Goal: Transaction & Acquisition: Purchase product/service

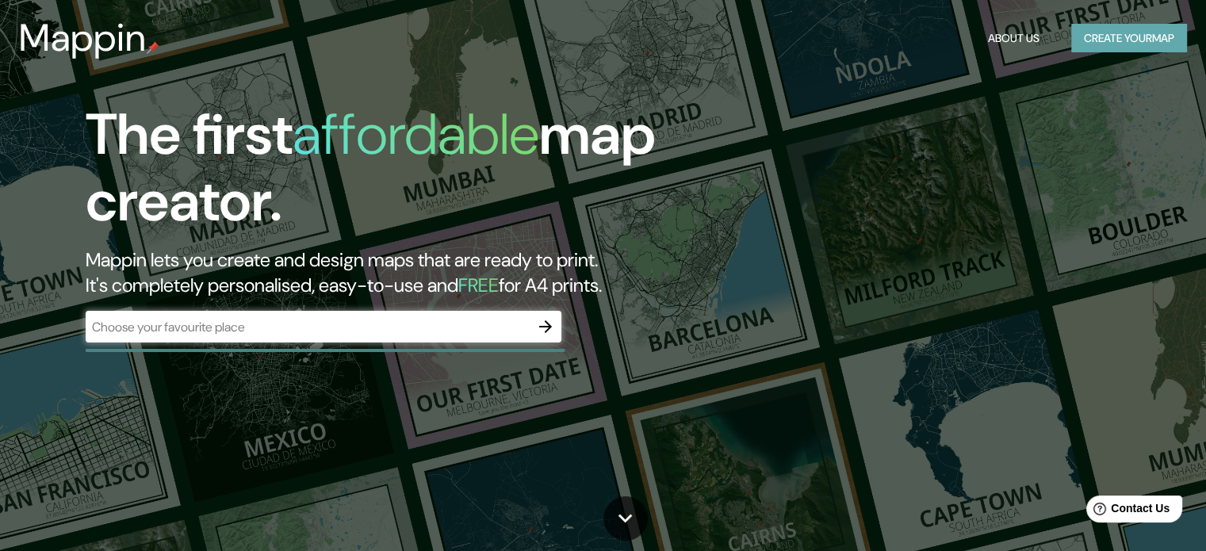
click at [1168, 36] on button "Create your map" at bounding box center [1129, 38] width 116 height 29
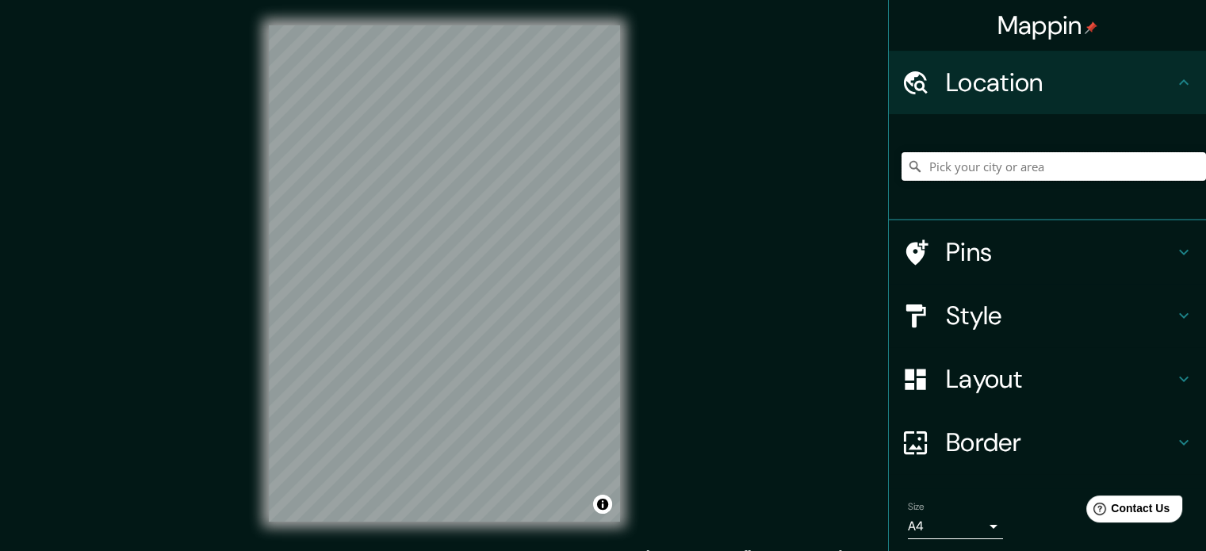
click at [958, 171] on input "Pick your city or area" at bounding box center [1054, 166] width 305 height 29
paste input "-13.994351651270794, -75.76887800522674"
click at [1037, 209] on div "-13.994351651270794, -75.76887800522674 No results found" at bounding box center [1047, 167] width 317 height 106
drag, startPoint x: 1171, startPoint y: 160, endPoint x: 903, endPoint y: 146, distance: 268.4
click at [903, 146] on div "-13.994351651270794, -75.76887800522674 No results found" at bounding box center [1054, 166] width 305 height 79
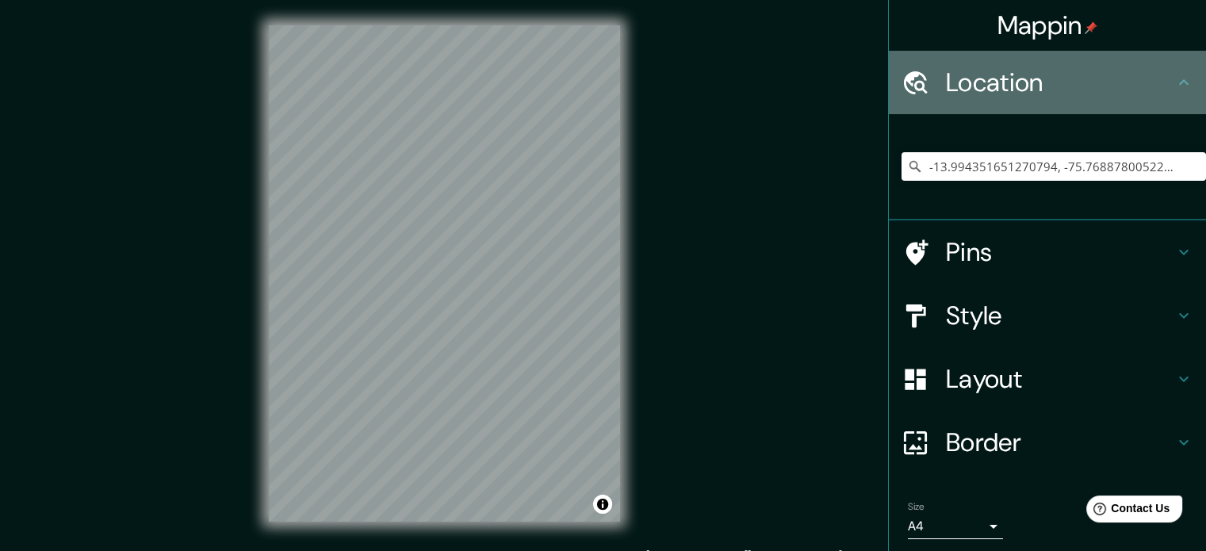
click at [1175, 86] on icon at bounding box center [1184, 82] width 19 height 19
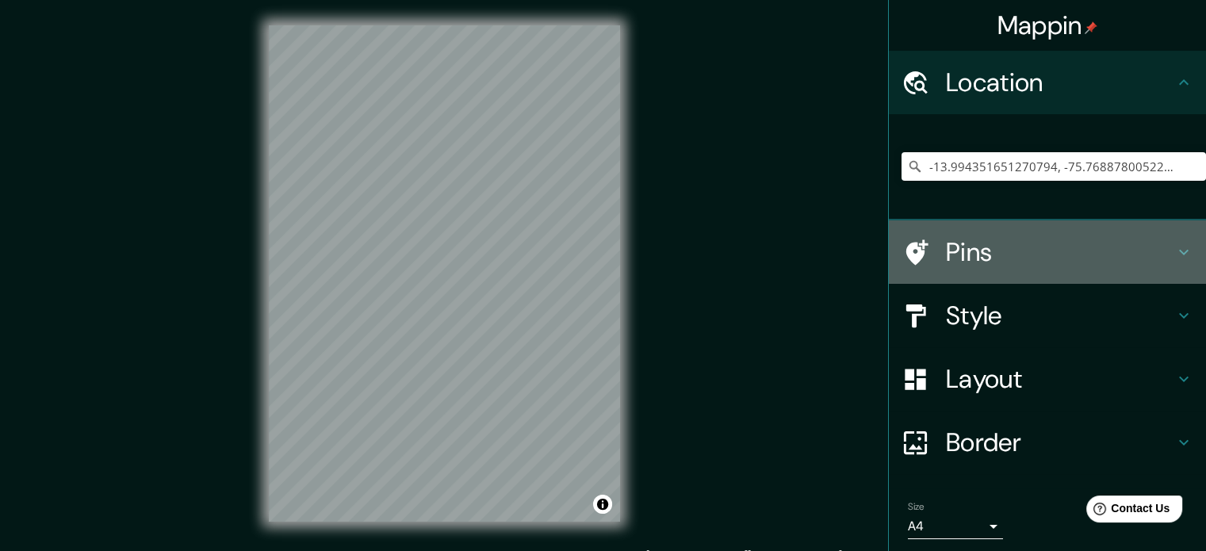
click at [1048, 262] on h4 "Pins" at bounding box center [1060, 252] width 228 height 32
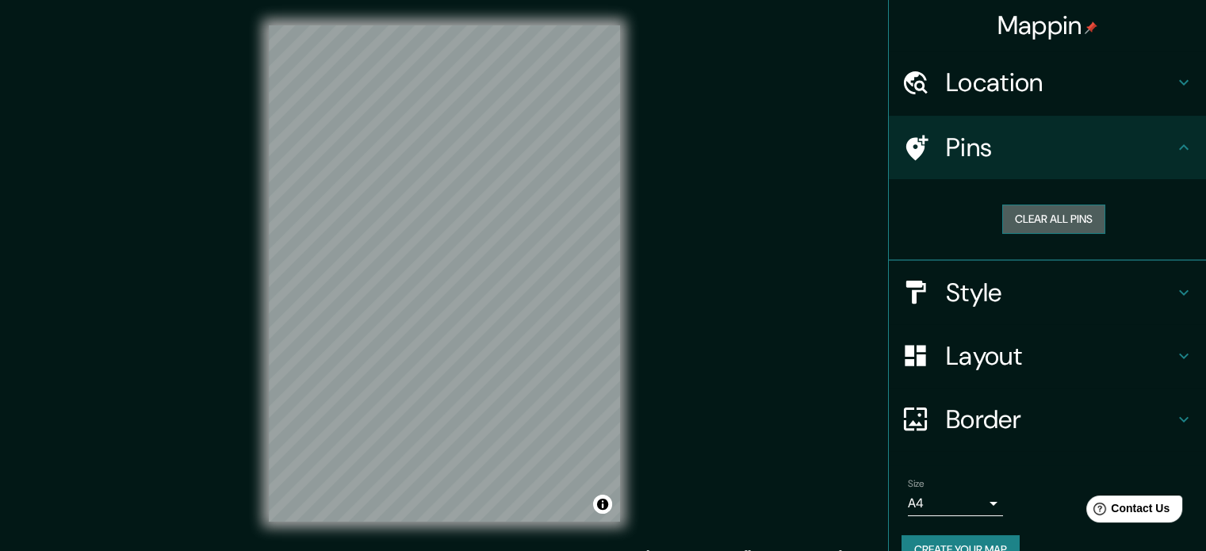
click at [1057, 217] on button "Clear all pins" at bounding box center [1053, 219] width 103 height 29
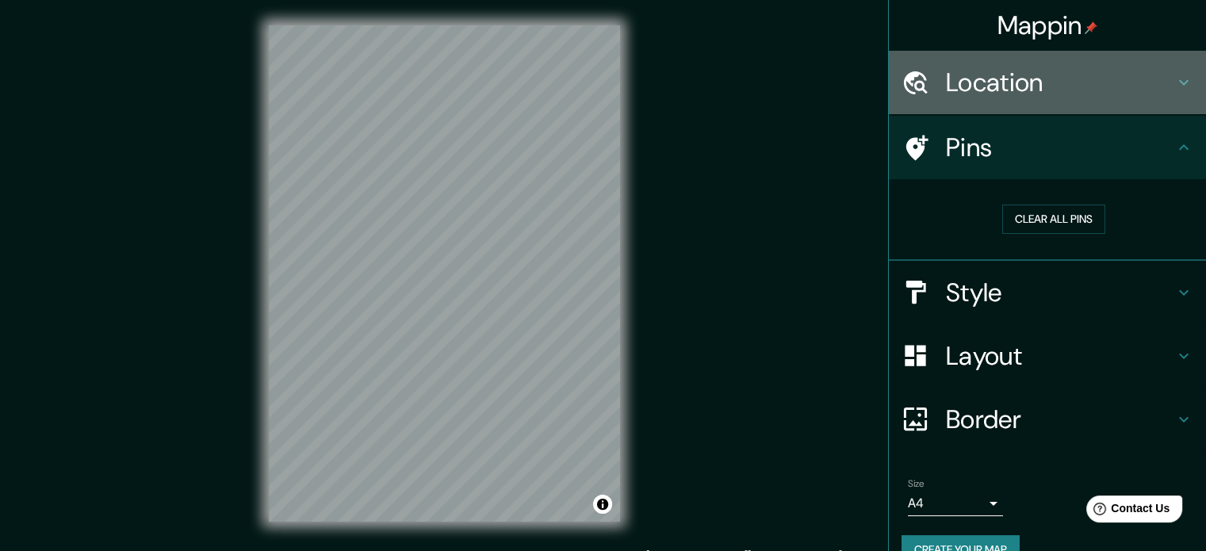
click at [1175, 77] on icon at bounding box center [1184, 82] width 19 height 19
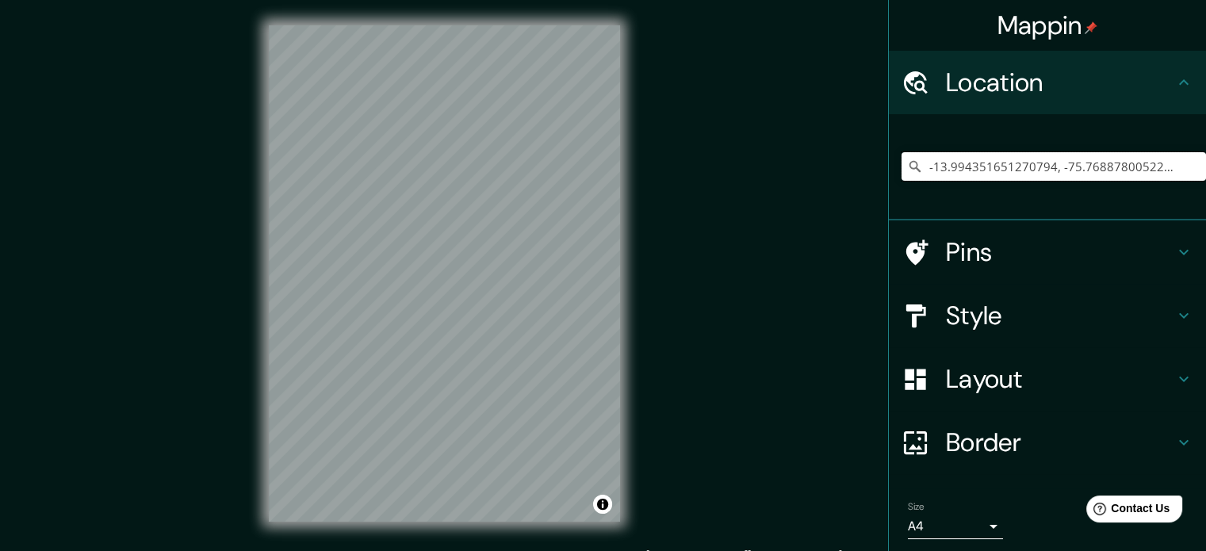
click at [1099, 177] on input "-13.994351651270794, -75.76887800522674" at bounding box center [1054, 166] width 305 height 29
drag, startPoint x: 1181, startPoint y: 164, endPoint x: 921, endPoint y: 113, distance: 265.0
click at [921, 113] on ul "Location [GEOGRAPHIC_DATA] No results found Pins Style Layout Border Choose a b…" at bounding box center [1047, 329] width 317 height 556
click at [968, 167] on input "[GEOGRAPHIC_DATA]" at bounding box center [1054, 166] width 305 height 29
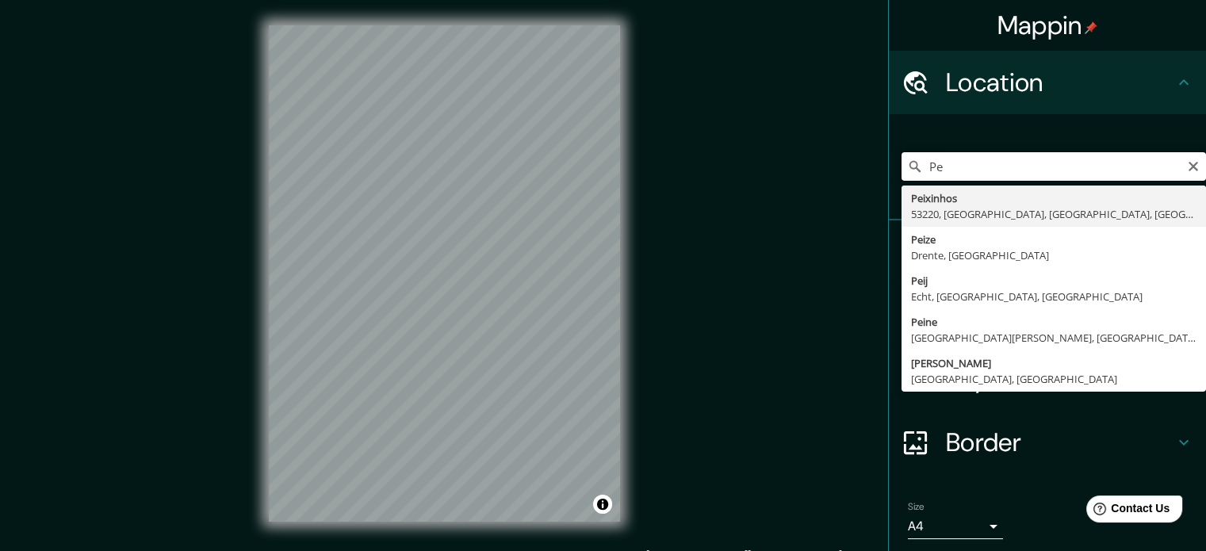
type input "P"
type input "I"
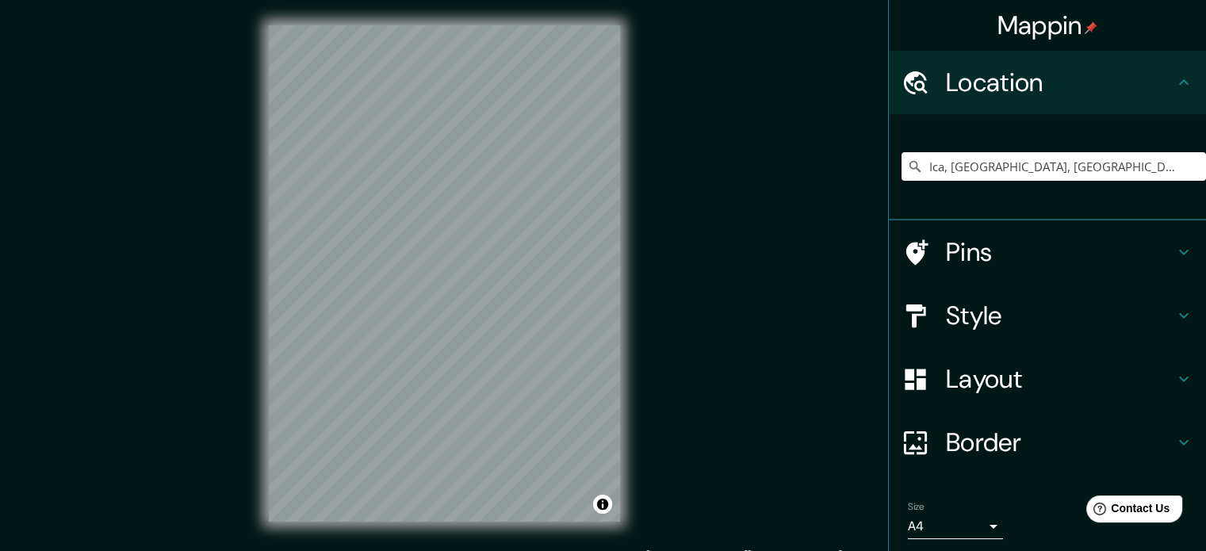
click at [312, 550] on html "Mappin Location [GEOGRAPHIC_DATA], [GEOGRAPHIC_DATA], [GEOGRAPHIC_DATA] Pins St…" at bounding box center [603, 275] width 1206 height 551
click at [523, 522] on div "© Mapbox © OpenStreetMap Improve this map" at bounding box center [444, 273] width 402 height 547
click at [592, 550] on html "Mappin Location [GEOGRAPHIC_DATA], [GEOGRAPHIC_DATA], [GEOGRAPHIC_DATA] Pins St…" at bounding box center [603, 275] width 1206 height 551
click at [511, 550] on html "Mappin Location [GEOGRAPHIC_DATA], [GEOGRAPHIC_DATA], [GEOGRAPHIC_DATA] Pins St…" at bounding box center [603, 275] width 1206 height 551
click at [1046, 175] on input "Ica, [GEOGRAPHIC_DATA], [GEOGRAPHIC_DATA]" at bounding box center [1054, 166] width 305 height 29
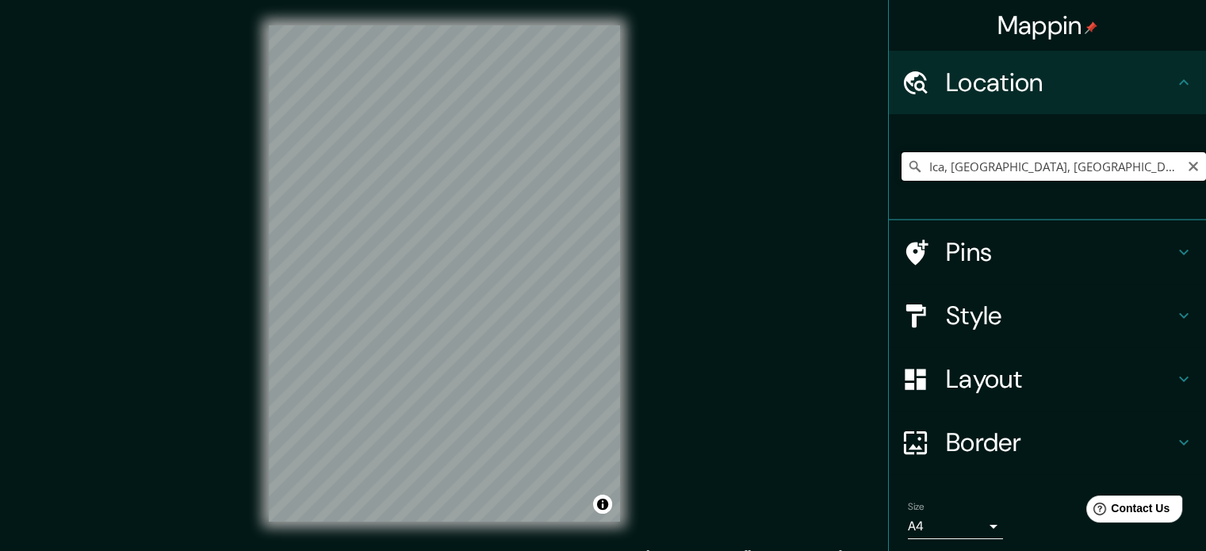
drag, startPoint x: 1053, startPoint y: 164, endPoint x: 942, endPoint y: 174, distance: 111.4
click at [942, 174] on input "Ica, [GEOGRAPHIC_DATA], [GEOGRAPHIC_DATA]" at bounding box center [1054, 166] width 305 height 29
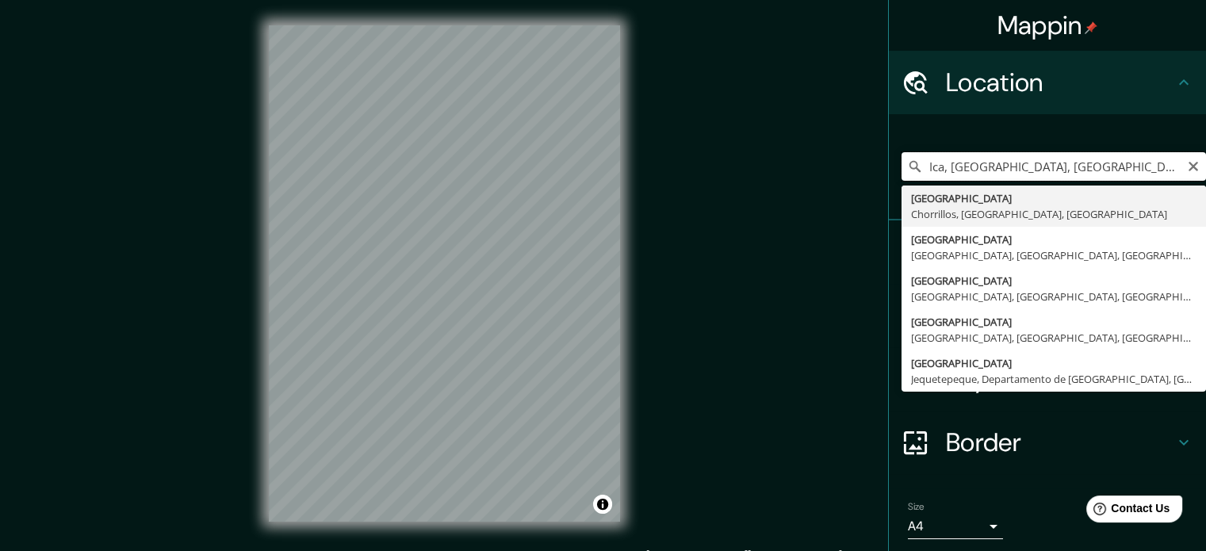
drag, startPoint x: 1083, startPoint y: 161, endPoint x: 1064, endPoint y: 161, distance: 18.2
click at [1064, 161] on input "Ica, [GEOGRAPHIC_DATA], [GEOGRAPHIC_DATA]" at bounding box center [1054, 166] width 305 height 29
drag, startPoint x: 1010, startPoint y: 162, endPoint x: 919, endPoint y: 151, distance: 91.8
click at [919, 151] on div "Ica, [GEOGRAPHIC_DATA], [GEOGRAPHIC_DATA] [GEOGRAPHIC_DATA], [GEOGRAPHIC_DATA],…" at bounding box center [1054, 166] width 305 height 79
type input "Guadalupe, [GEOGRAPHIC_DATA], [GEOGRAPHIC_DATA], [GEOGRAPHIC_DATA]"
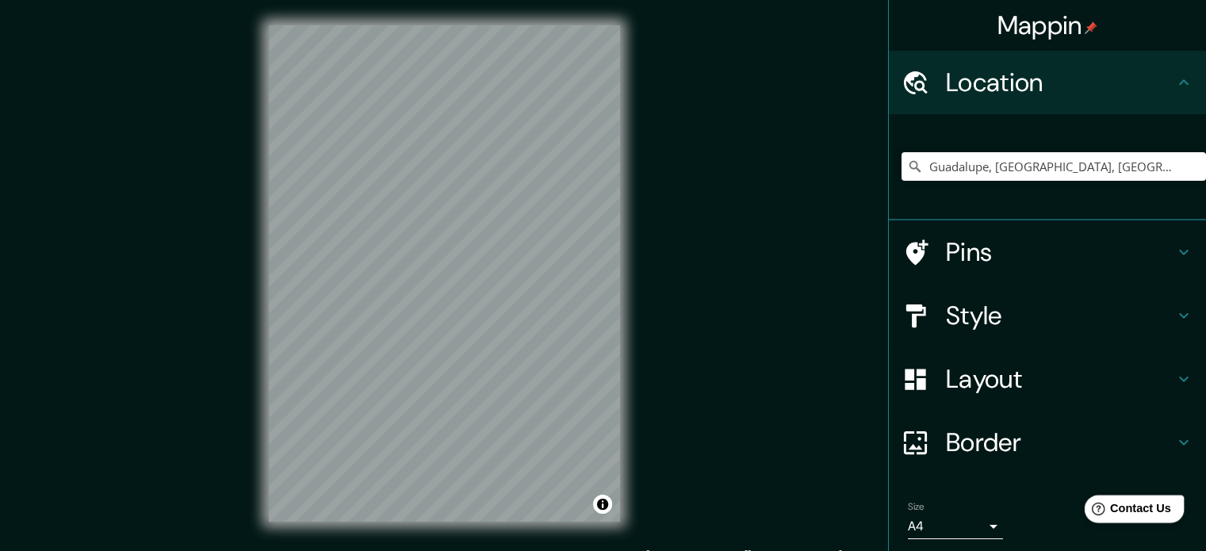
click at [1139, 510] on span "Contact Us" at bounding box center [1140, 508] width 61 height 13
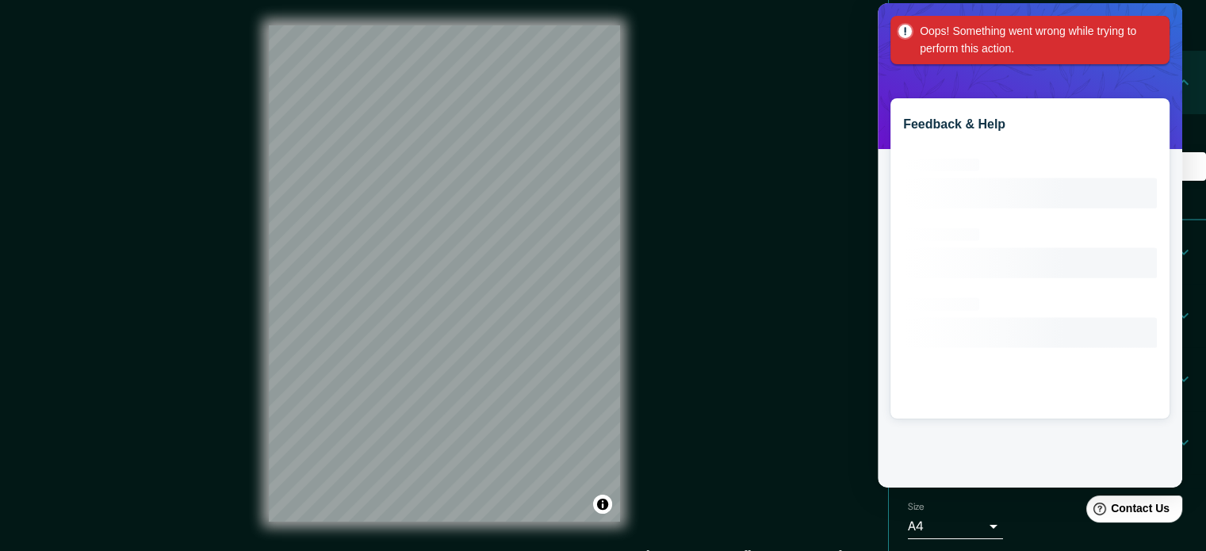
click at [1159, 10] on div "Oops! Something went wrong while trying to perform this action. Welcome to Mapp…" at bounding box center [1030, 10] width 292 height 0
click at [822, 456] on div "Mappin Location [GEOGRAPHIC_DATA], [GEOGRAPHIC_DATA], [GEOGRAPHIC_DATA], [GEOGR…" at bounding box center [603, 286] width 1206 height 573
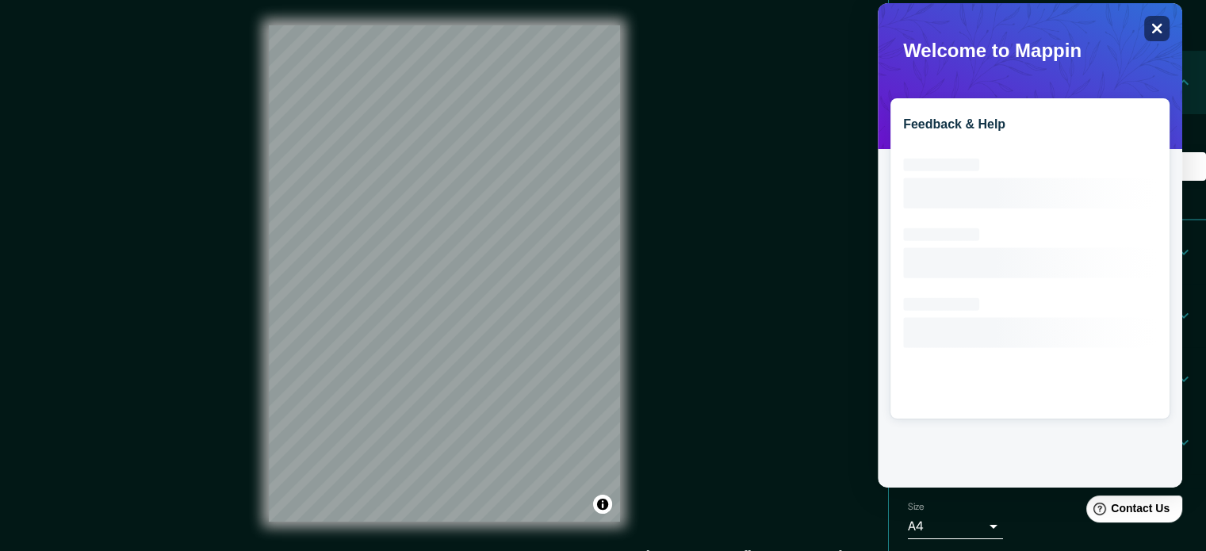
click at [1159, 28] on icon "Close" at bounding box center [1157, 28] width 12 height 12
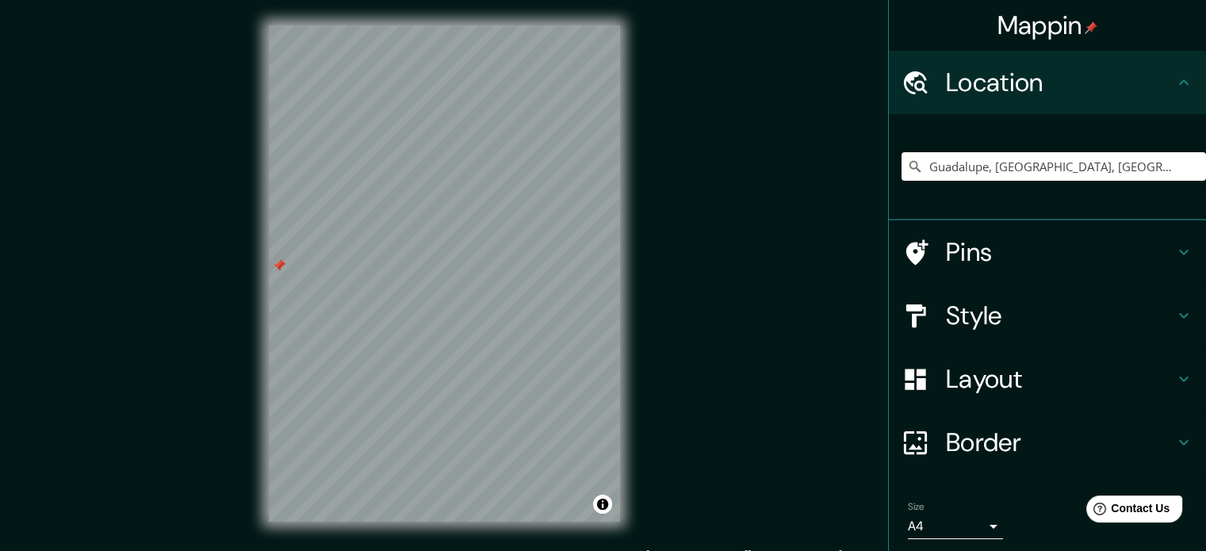
click at [389, 224] on div "© Mapbox © OpenStreetMap Improve this map" at bounding box center [444, 273] width 402 height 547
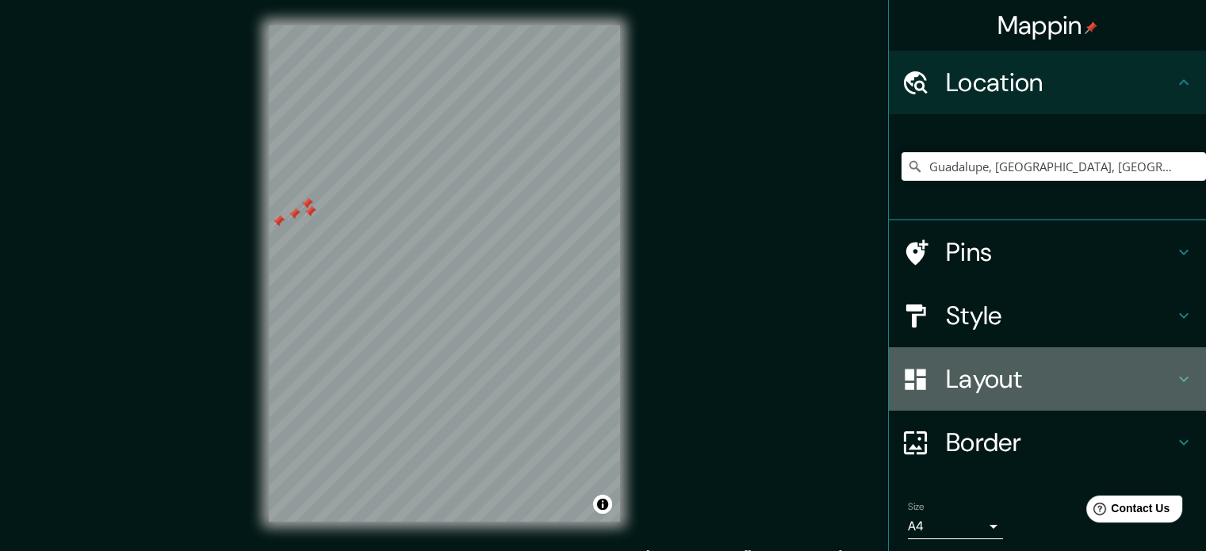
click at [1037, 374] on h4 "Layout" at bounding box center [1060, 379] width 228 height 32
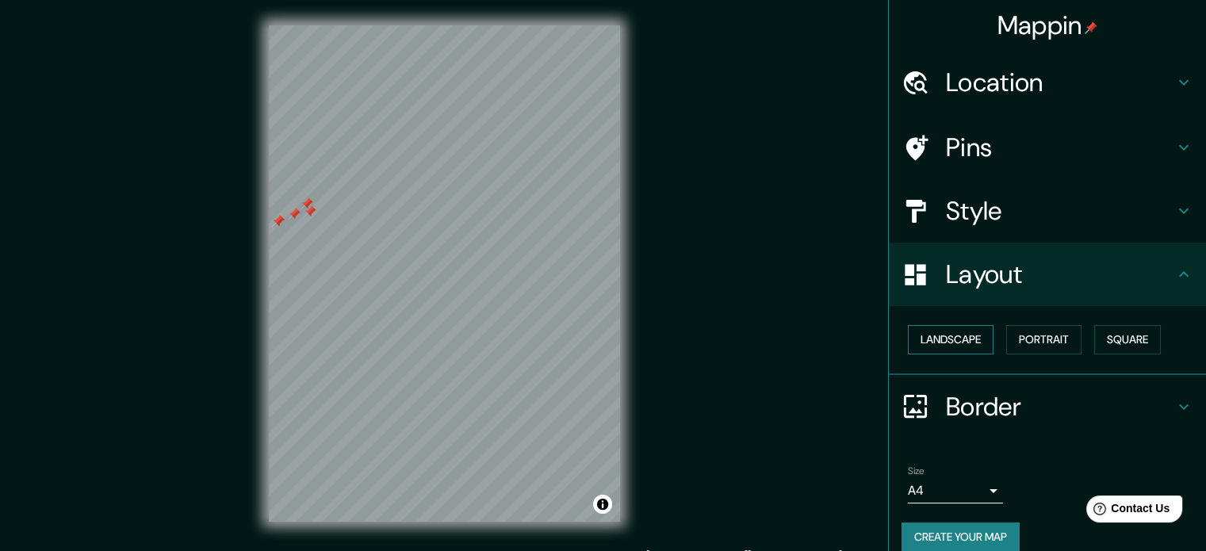
click at [956, 341] on button "Landscape" at bounding box center [951, 339] width 86 height 29
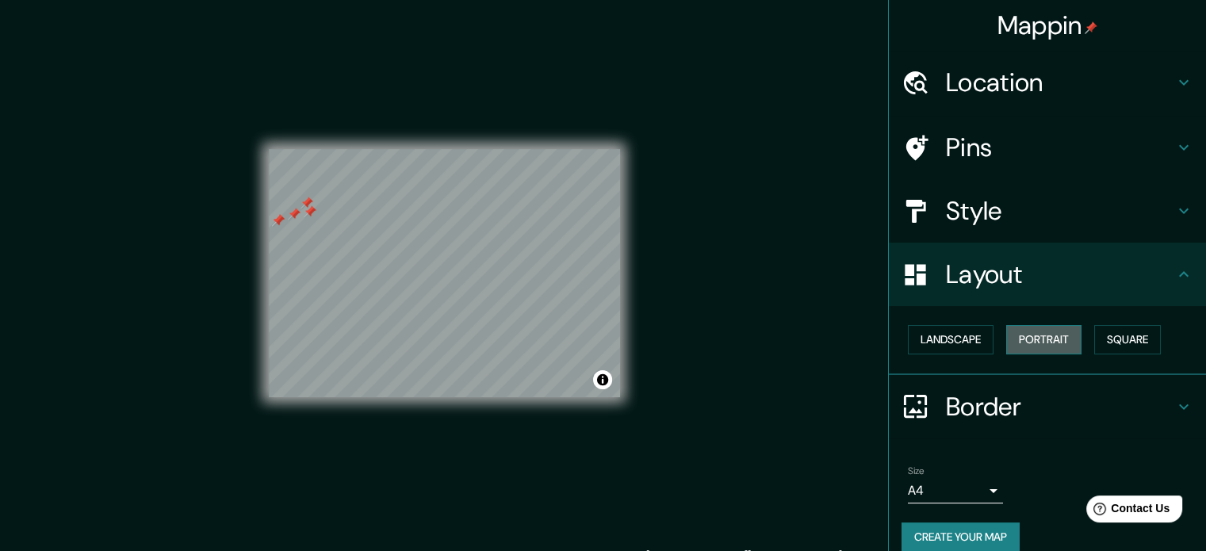
click at [1033, 335] on button "Portrait" at bounding box center [1043, 339] width 75 height 29
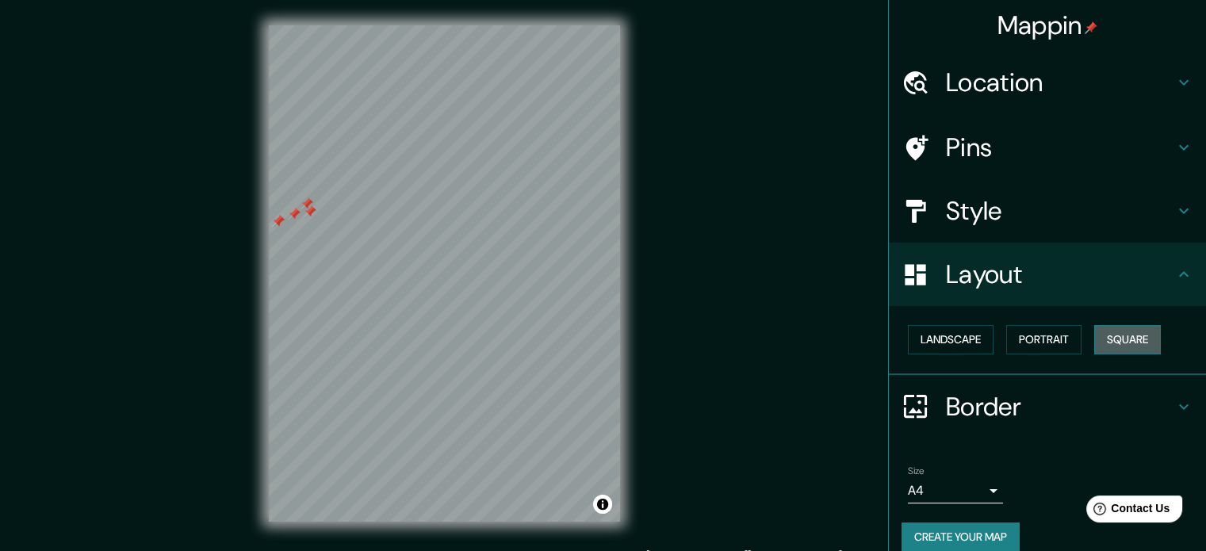
click at [1107, 339] on button "Square" at bounding box center [1127, 339] width 67 height 29
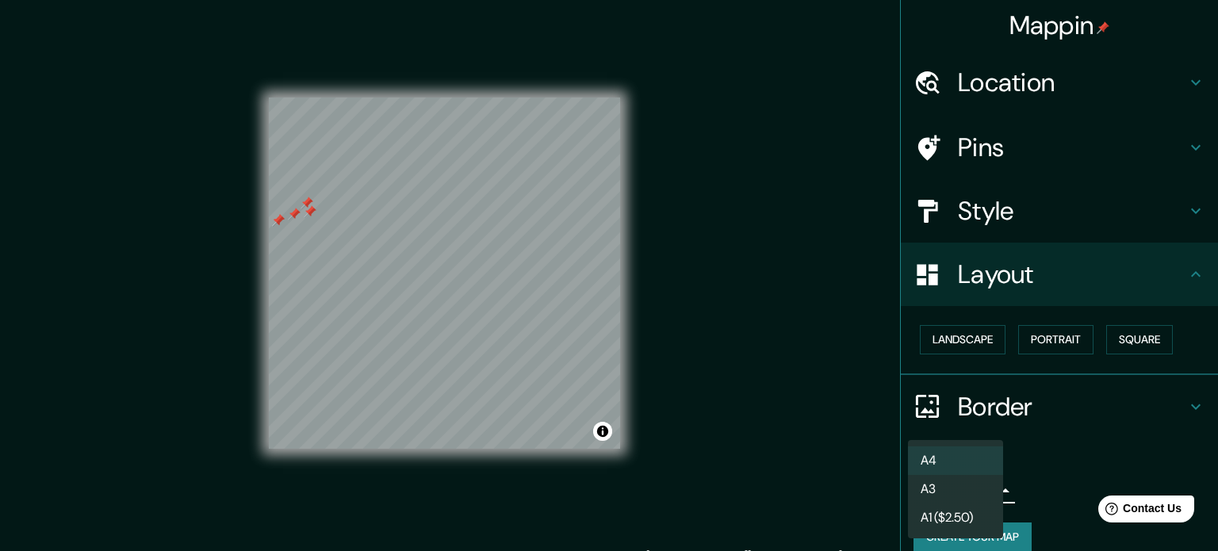
click at [961, 488] on body "Mappin Location [GEOGRAPHIC_DATA], [GEOGRAPHIC_DATA], [GEOGRAPHIC_DATA], [GEOGR…" at bounding box center [609, 275] width 1218 height 551
click at [977, 488] on li "A3" at bounding box center [955, 489] width 95 height 29
type input "a4"
click at [986, 495] on body "Mappin Location [GEOGRAPHIC_DATA], [GEOGRAPHIC_DATA], [GEOGRAPHIC_DATA], [GEOGR…" at bounding box center [609, 275] width 1218 height 551
click at [960, 343] on div at bounding box center [609, 275] width 1218 height 551
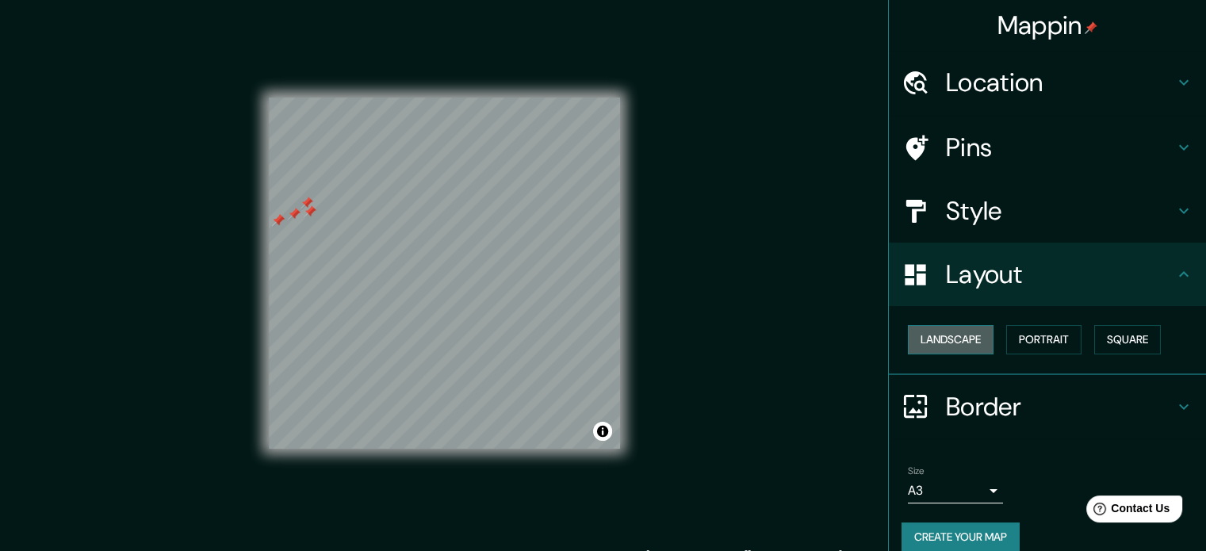
click at [964, 339] on button "Landscape" at bounding box center [951, 339] width 86 height 29
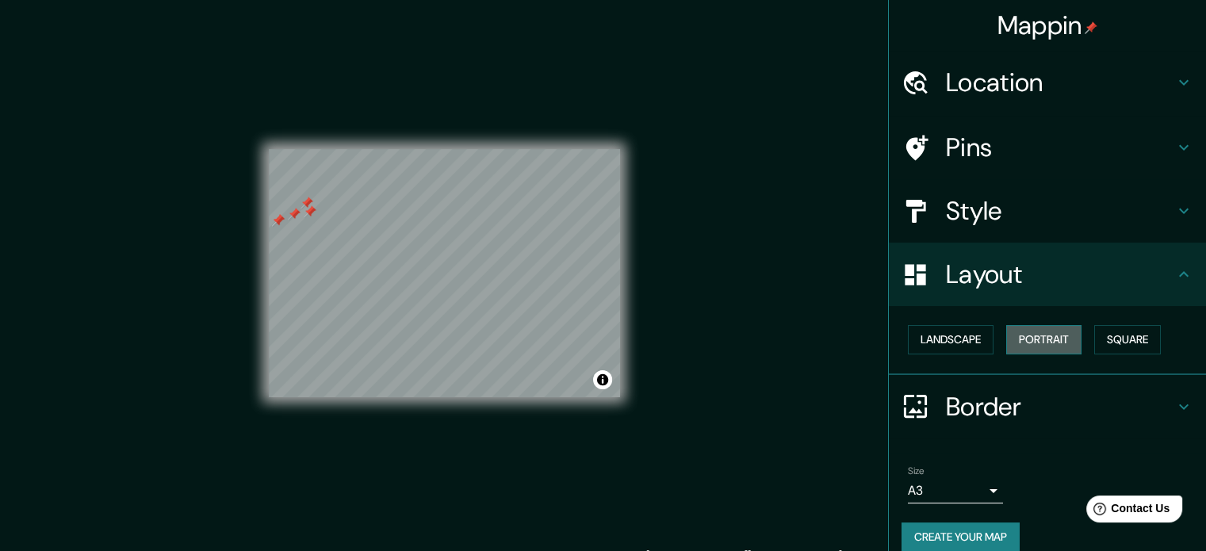
click at [1016, 335] on button "Portrait" at bounding box center [1043, 339] width 75 height 29
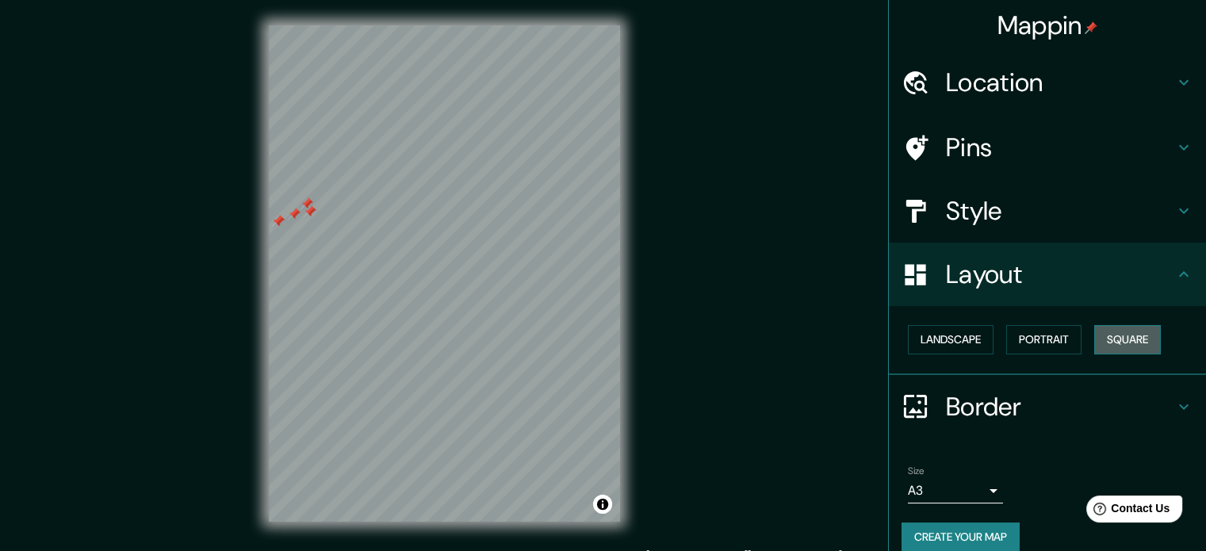
click at [1127, 339] on button "Square" at bounding box center [1127, 339] width 67 height 29
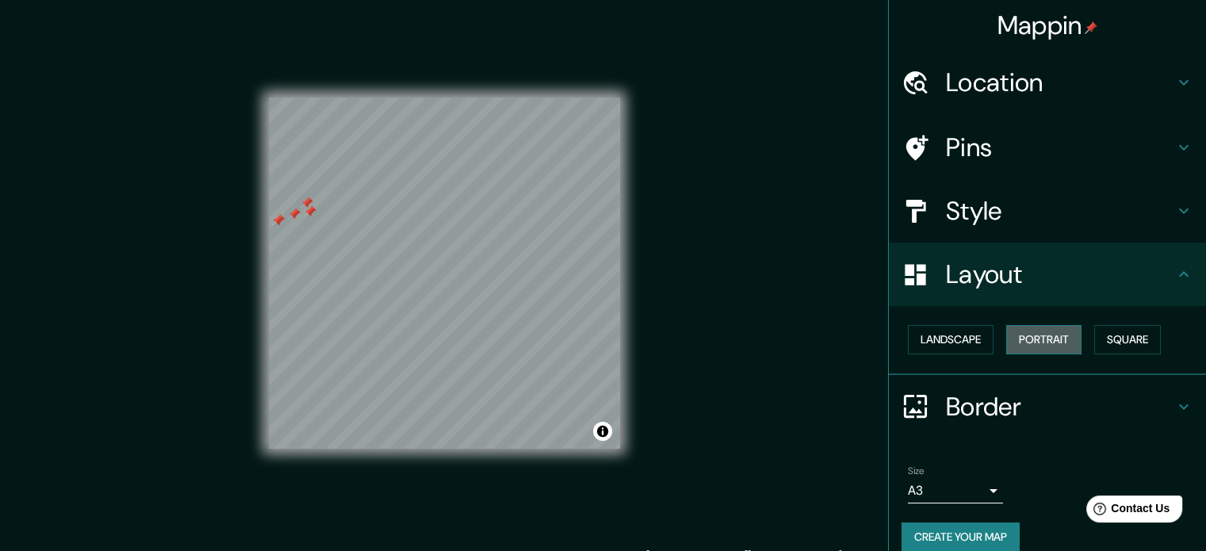
click at [1048, 345] on button "Portrait" at bounding box center [1043, 339] width 75 height 29
